Goal: Task Accomplishment & Management: Use online tool/utility

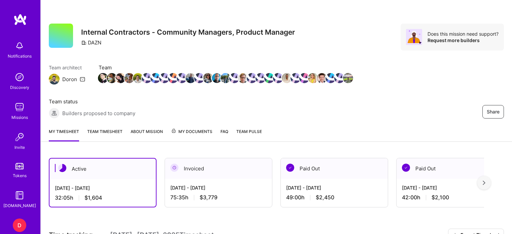
scroll to position [136, 0]
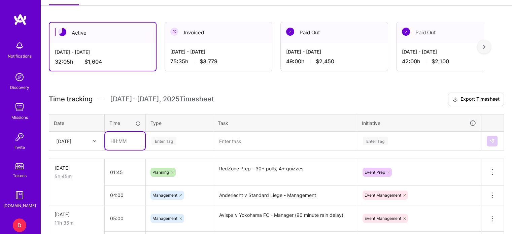
click at [116, 138] on input "text" at bounding box center [125, 141] width 40 height 18
type input "02:00"
click at [163, 140] on div "Enter Tag" at bounding box center [179, 141] width 66 height 18
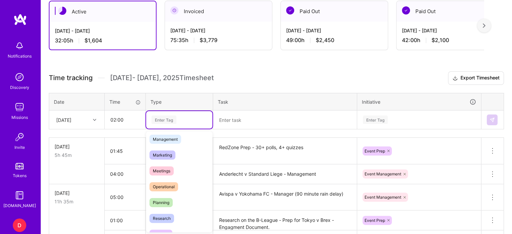
scroll to position [82, 0]
click at [166, 185] on span "Operational" at bounding box center [164, 186] width 29 height 9
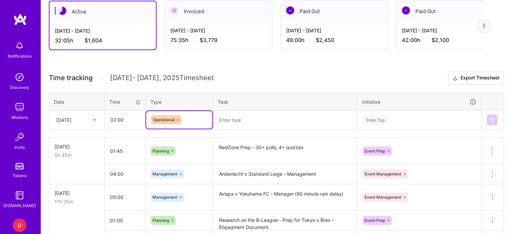
click at [231, 119] on textarea at bounding box center [285, 120] width 142 height 18
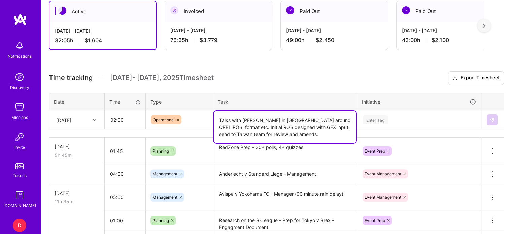
type textarea "Talks with [PERSON_NAME] in [GEOGRAPHIC_DATA] around CPBL ROS, format etc. Init…"
click at [382, 120] on div "Enter Tag" at bounding box center [419, 120] width 123 height 18
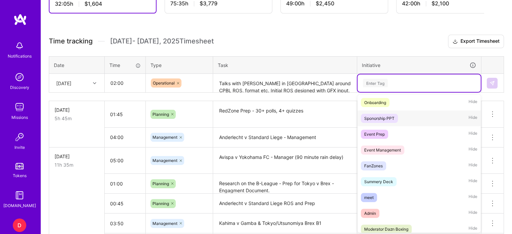
scroll to position [50, 0]
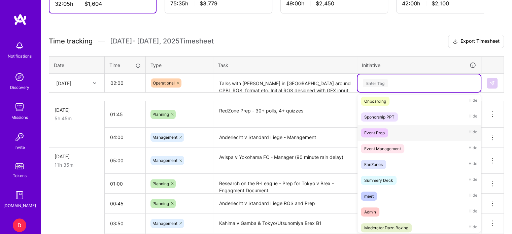
click at [381, 132] on div "Event Prep" at bounding box center [374, 132] width 21 height 7
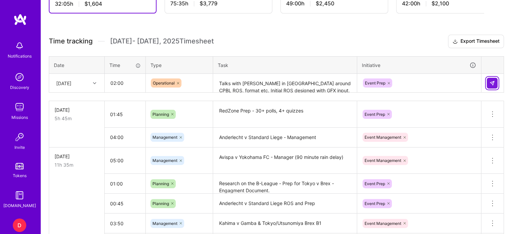
click at [496, 82] on button at bounding box center [492, 83] width 11 height 11
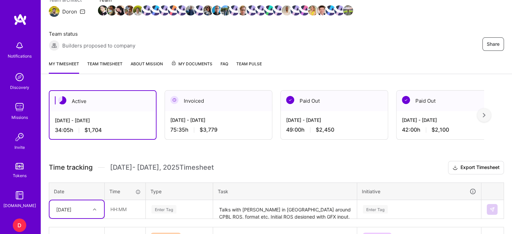
scroll to position [67, 0]
